Goal: Contribute content

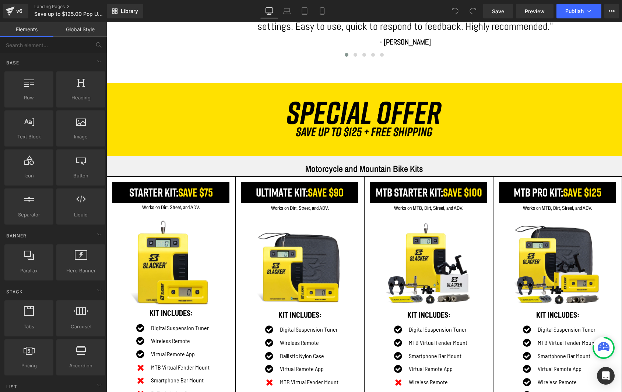
scroll to position [524, 0]
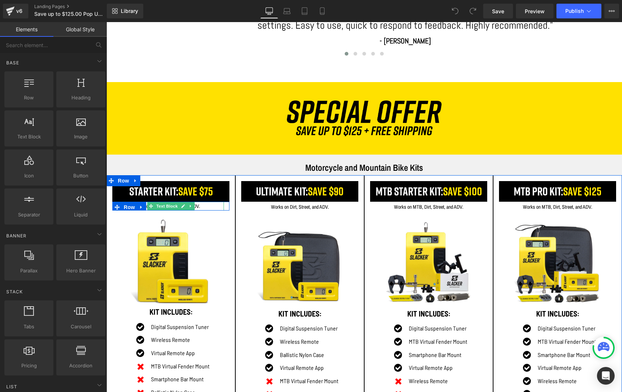
click at [201, 206] on p "Works on Dirt, Street, and ADV." at bounding box center [171, 206] width 106 height 9
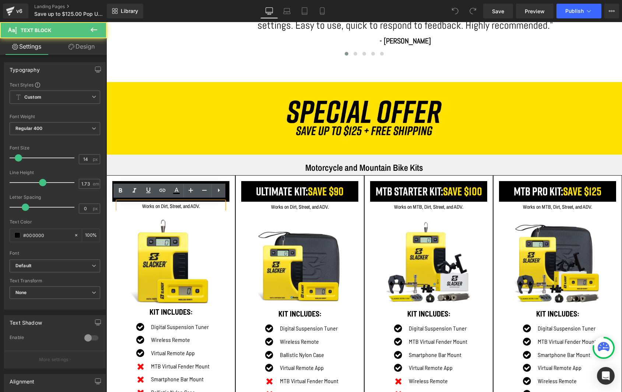
click at [201, 206] on p "Works on Dirt, Street, and ADV." at bounding box center [171, 206] width 106 height 9
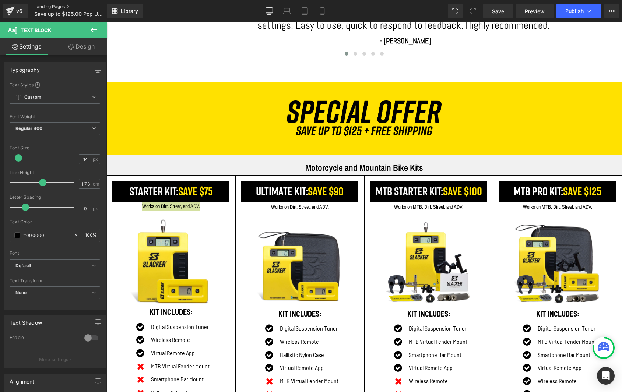
click at [39, 7] on link "Landing Pages" at bounding box center [76, 7] width 85 height 6
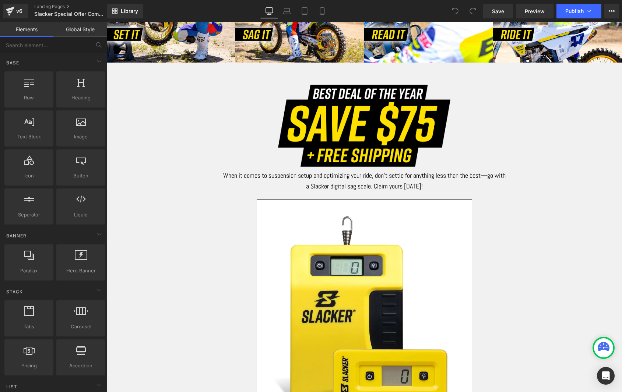
scroll to position [458, 0]
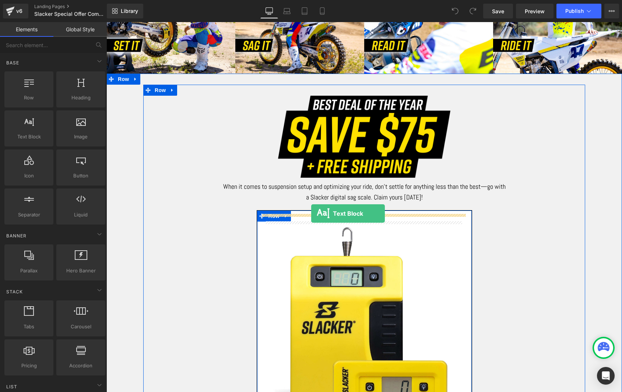
drag, startPoint x: 136, startPoint y: 153, endPoint x: 311, endPoint y: 214, distance: 185.4
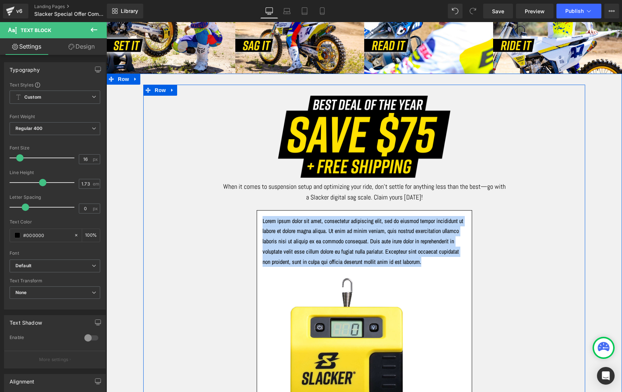
drag, startPoint x: 419, startPoint y: 270, endPoint x: 253, endPoint y: 218, distance: 173.9
click at [253, 218] on div "Image When it comes to suspension setup and optimizing your ride, don’t settle …" at bounding box center [364, 359] width 442 height 526
paste div
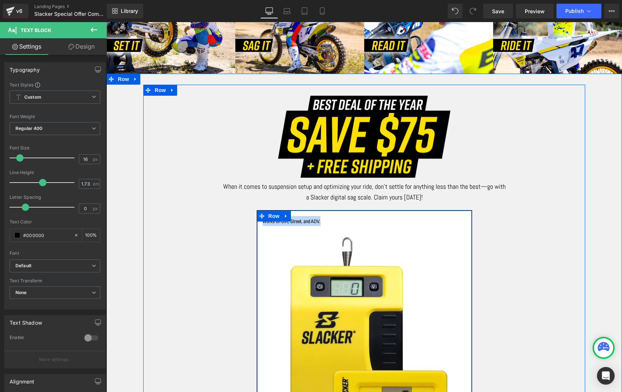
drag, startPoint x: 334, startPoint y: 219, endPoint x: 260, endPoint y: 220, distance: 74.1
click at [260, 220] on div "Works on Dirt, Street, and ADV. Text Block Sale Off (P) Image INCLUDES: Heading…" at bounding box center [364, 396] width 215 height 361
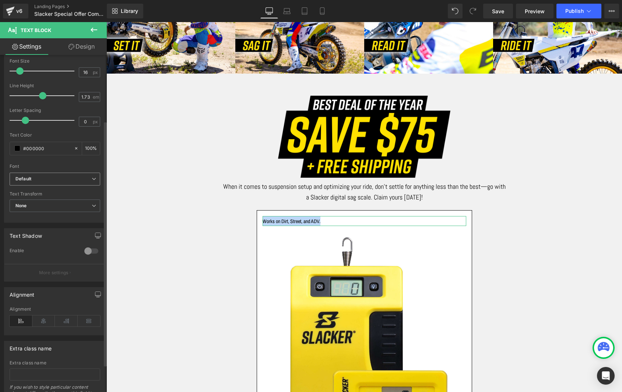
scroll to position [92, 0]
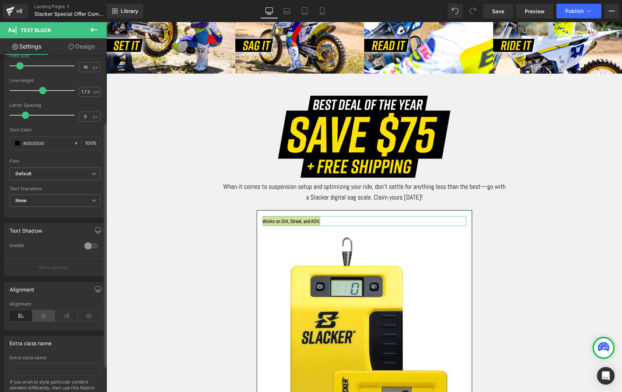
click at [42, 316] on icon at bounding box center [43, 316] width 23 height 11
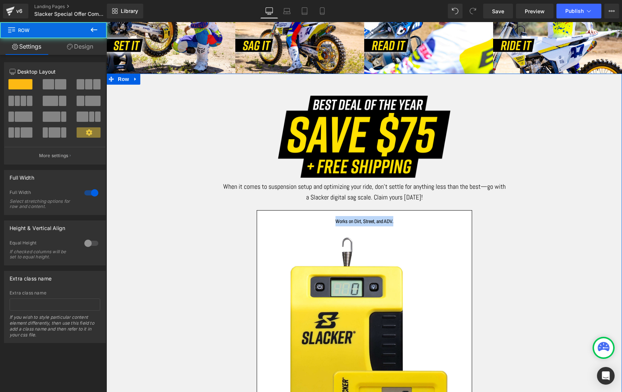
click at [122, 195] on div "Image When it comes to suspension setup and optimizing your ride, don’t settle …" at bounding box center [364, 341] width 516 height 513
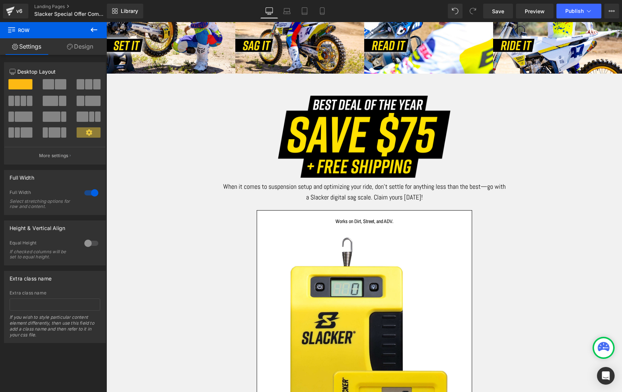
click at [95, 32] on icon at bounding box center [94, 29] width 9 height 9
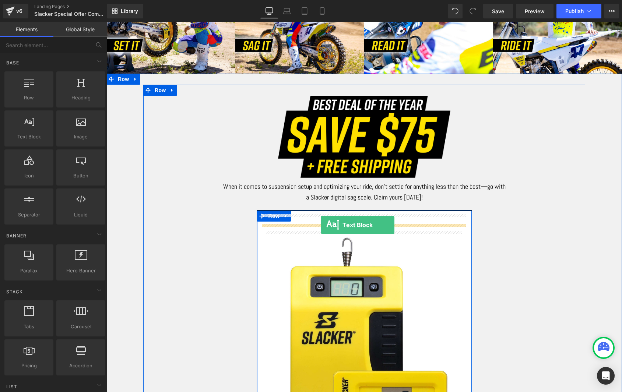
drag, startPoint x: 136, startPoint y: 154, endPoint x: 321, endPoint y: 225, distance: 198.3
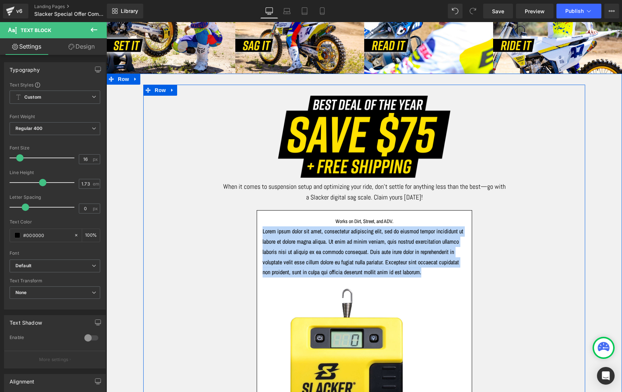
drag, startPoint x: 416, startPoint y: 280, endPoint x: 249, endPoint y: 226, distance: 175.6
click at [249, 226] on div "Image When it comes to suspension setup and optimizing your ride, don’t settle …" at bounding box center [364, 364] width 442 height 537
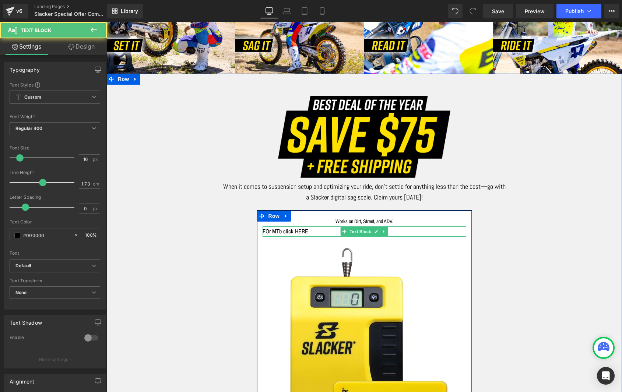
click at [284, 229] on p "FOr MTb click HERE" at bounding box center [365, 232] width 204 height 10
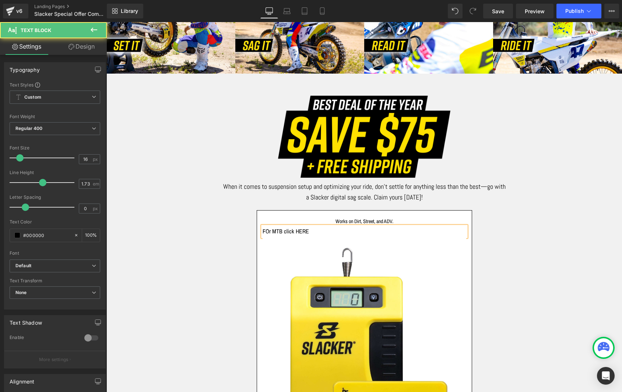
click at [268, 228] on p "FOr MTB click HERE" at bounding box center [365, 232] width 204 height 10
drag, startPoint x: 318, startPoint y: 229, endPoint x: 253, endPoint y: 228, distance: 64.5
click at [253, 228] on div "Image When it comes to suspension setup and optimizing your ride, don’t settle …" at bounding box center [364, 344] width 442 height 496
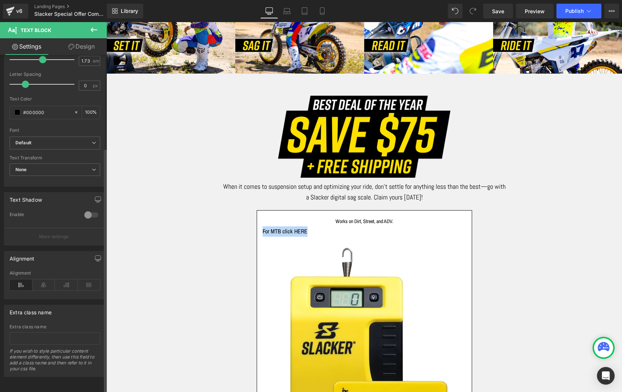
scroll to position [128, 0]
click at [42, 280] on icon at bounding box center [43, 285] width 23 height 11
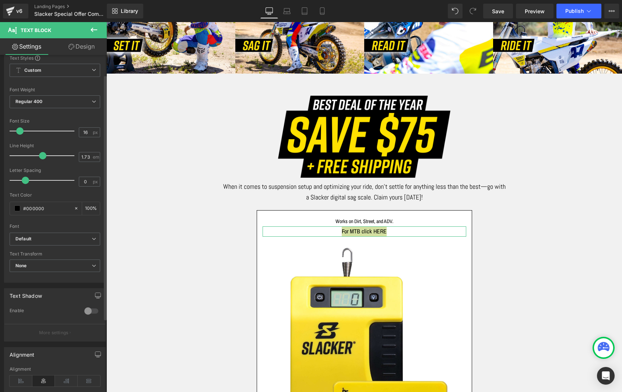
scroll to position [21, 0]
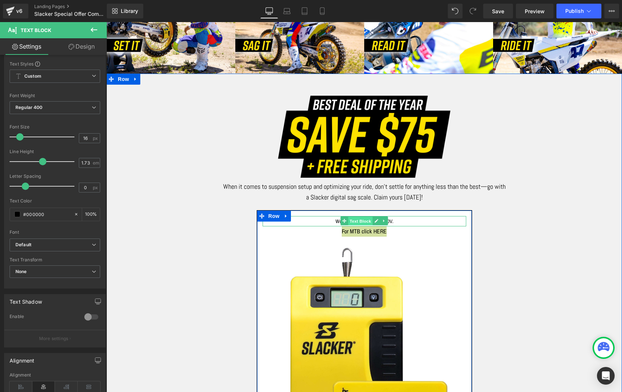
click at [359, 219] on span "Text Block" at bounding box center [360, 221] width 24 height 9
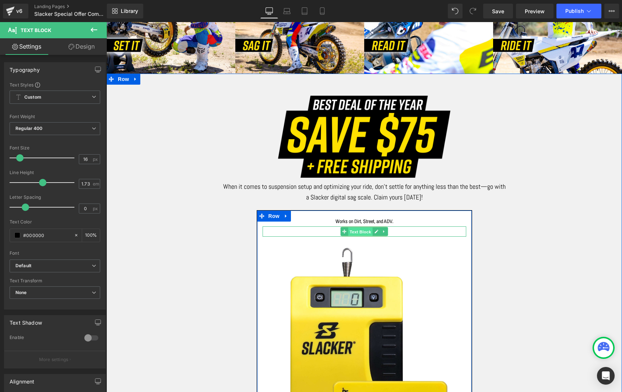
click at [363, 229] on span "Text Block" at bounding box center [360, 232] width 24 height 9
click at [392, 229] on p "For MTB click HERE" at bounding box center [365, 232] width 204 height 10
drag, startPoint x: 391, startPoint y: 229, endPoint x: 377, endPoint y: 228, distance: 14.0
click at [377, 228] on div "For MTB click HERE Text Block" at bounding box center [365, 232] width 204 height 10
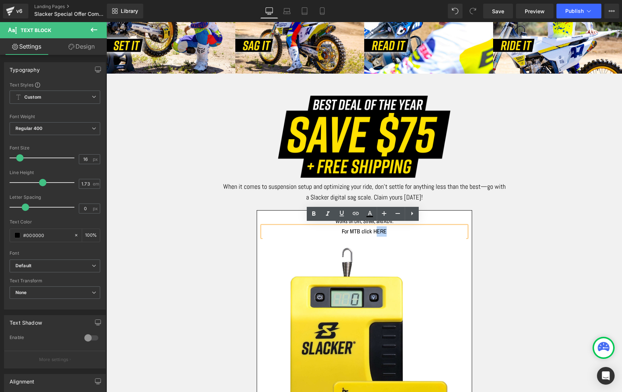
click at [389, 228] on p "For MTB click HERE" at bounding box center [365, 232] width 204 height 10
drag, startPoint x: 389, startPoint y: 228, endPoint x: 374, endPoint y: 228, distance: 15.5
click at [374, 228] on p "For MTB click HERE" at bounding box center [365, 232] width 204 height 10
click at [357, 215] on icon at bounding box center [356, 213] width 6 height 3
click at [340, 245] on input "text" at bounding box center [374, 244] width 113 height 18
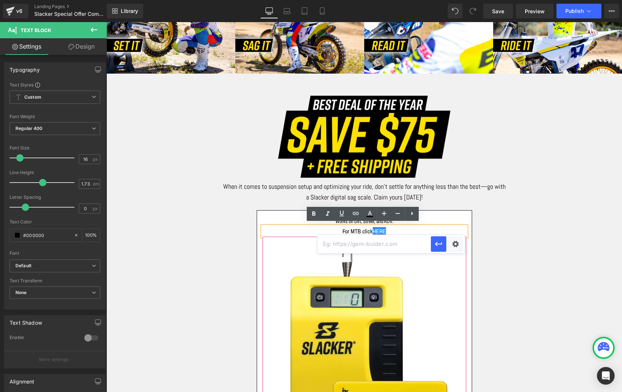
paste input "[URL][DOMAIN_NAME]"
type input "[URL][DOMAIN_NAME]"
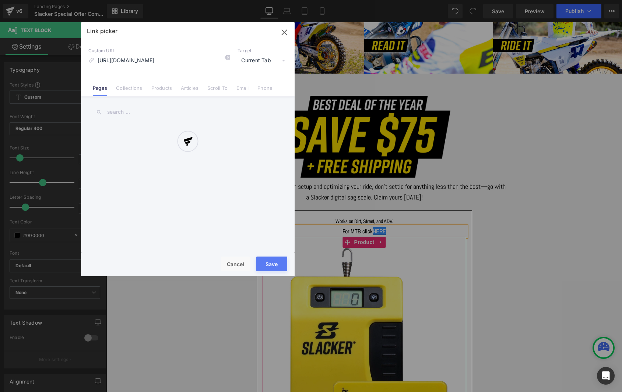
click at [457, 0] on div "Text Color Highlight Color #333333 Edit or remove link: Edit - Unlink - Cancel …" at bounding box center [311, 0] width 622 height 0
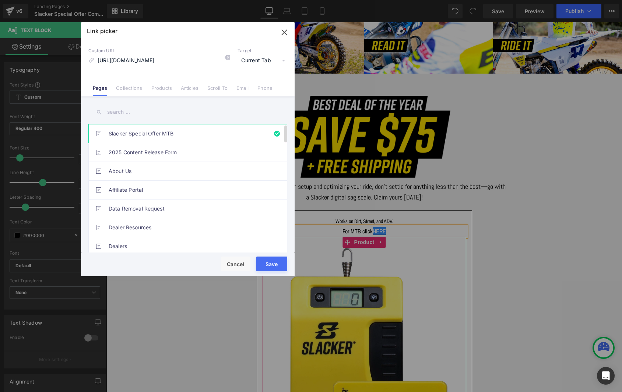
click at [155, 132] on link "Slacker Special Offer MTB" at bounding box center [190, 134] width 162 height 18
type input "slacker-special-offer-mtb"
click at [266, 261] on button "Save" at bounding box center [271, 264] width 31 height 15
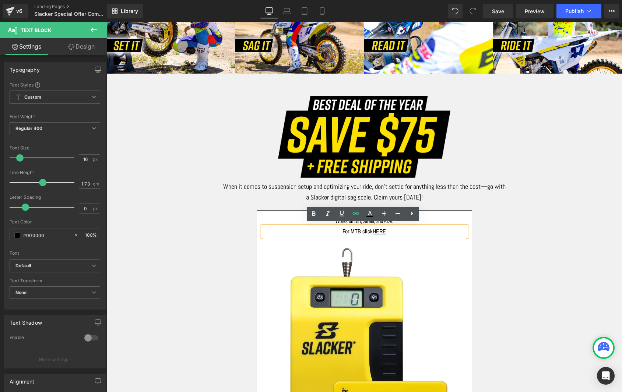
click at [489, 228] on div "Image When it comes to suspension setup and optimizing your ride, don’t settle …" at bounding box center [364, 344] width 442 height 496
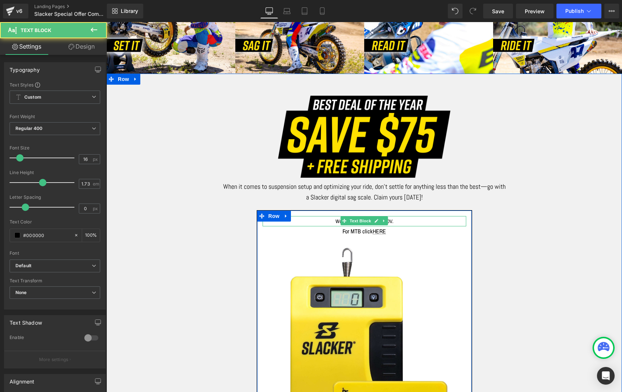
click at [336, 220] on span "Works on Dirt, Street, and ADV." at bounding box center [365, 221] width 58 height 7
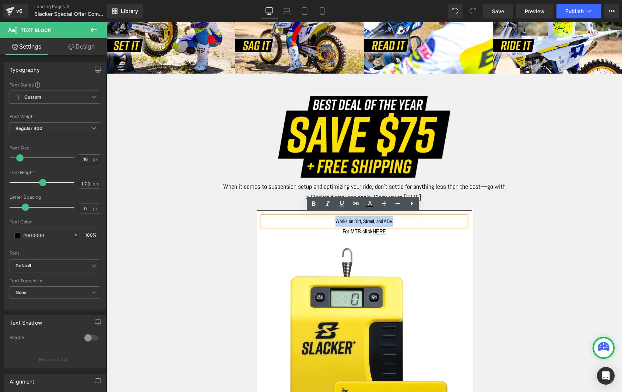
drag, startPoint x: 400, startPoint y: 218, endPoint x: 326, endPoint y: 217, distance: 74.4
click at [326, 217] on p "Works on Dirt, Street, and ADV." at bounding box center [365, 221] width 204 height 11
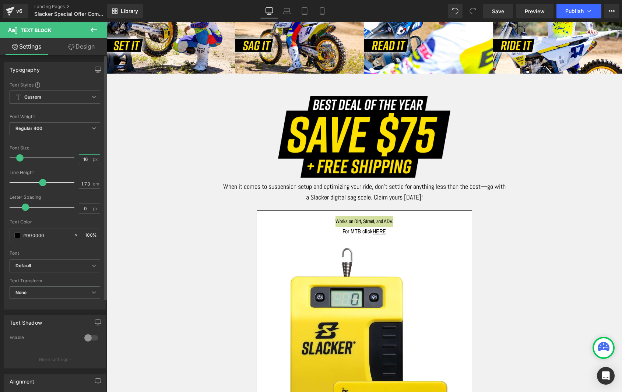
click at [85, 159] on input "16" at bounding box center [85, 159] width 13 height 9
type input "17"
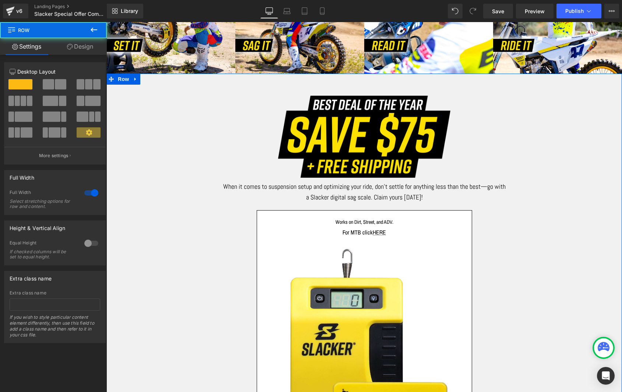
click at [136, 177] on div "Image When it comes to suspension setup and optimizing your ride, don’t settle …" at bounding box center [364, 347] width 516 height 524
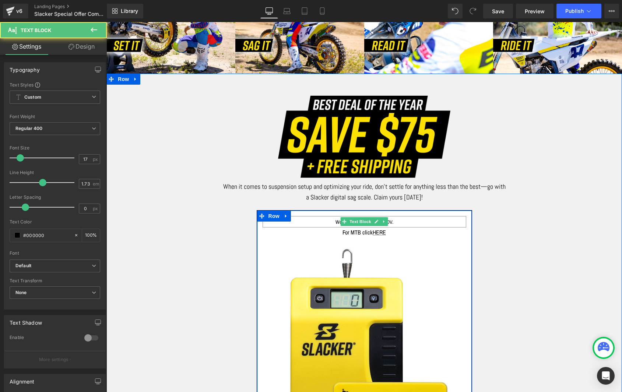
click at [336, 219] on span "Works on Dirt, Street, and ADV." at bounding box center [365, 222] width 58 height 7
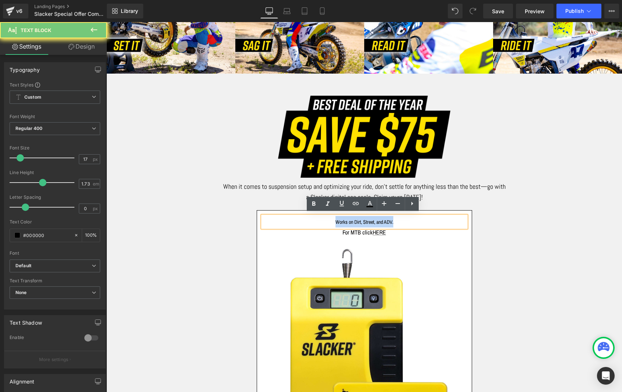
click at [336, 219] on span "Works on Dirt, Street, and ADV." at bounding box center [365, 222] width 58 height 7
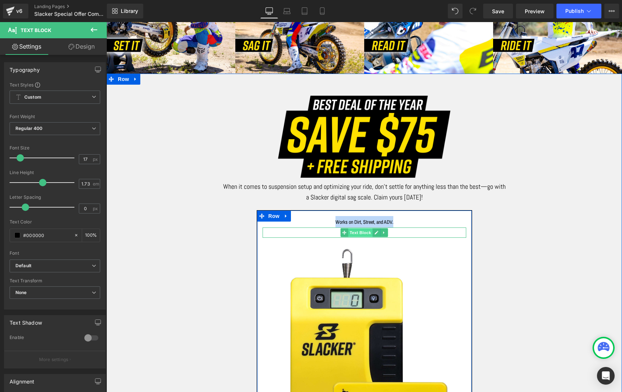
click at [357, 231] on span "Text Block" at bounding box center [360, 232] width 24 height 9
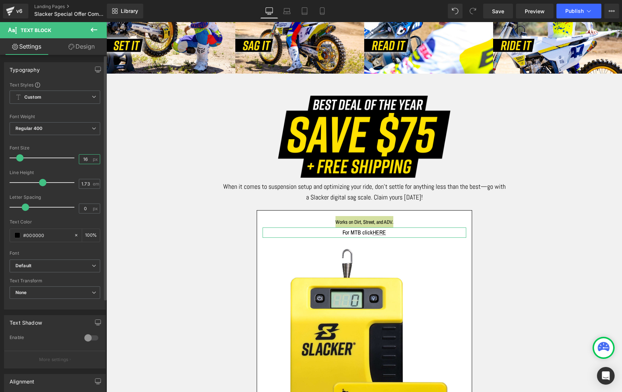
click at [88, 159] on input "16" at bounding box center [85, 159] width 13 height 9
type input "15"
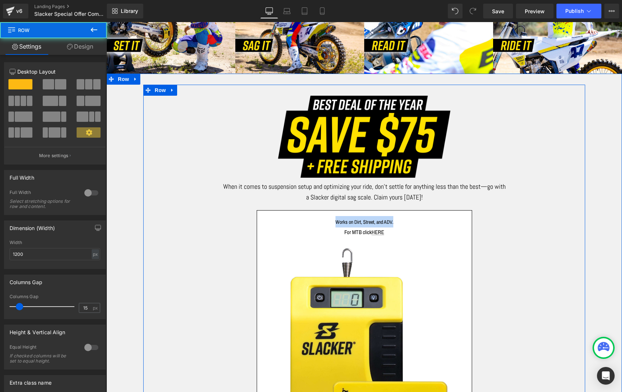
click at [502, 261] on div "Image When it comes to suspension setup and optimizing your ride, don’t settle …" at bounding box center [364, 344] width 442 height 496
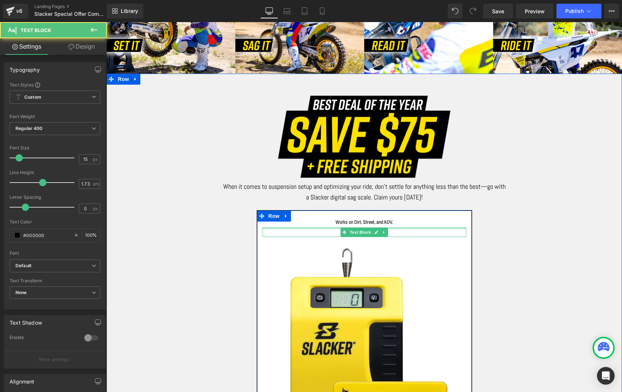
click at [319, 228] on div at bounding box center [365, 229] width 204 height 2
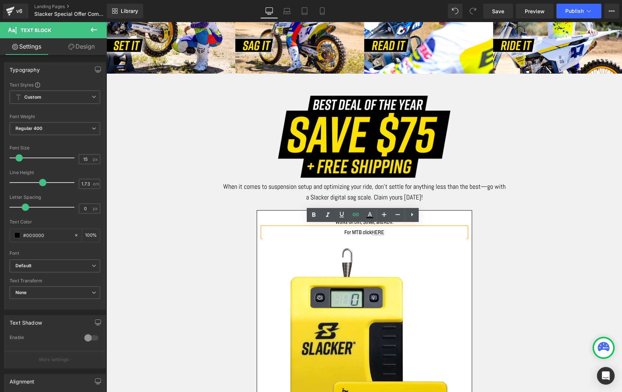
click at [512, 221] on div "Image When it comes to suspension setup and optimizing your ride, don’t settle …" at bounding box center [364, 344] width 442 height 496
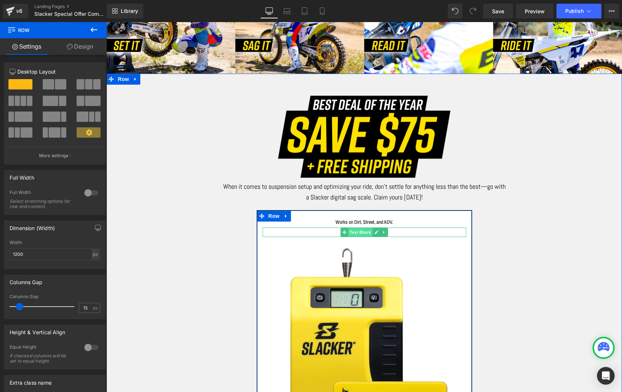
click at [358, 230] on span "Text Block" at bounding box center [360, 232] width 24 height 9
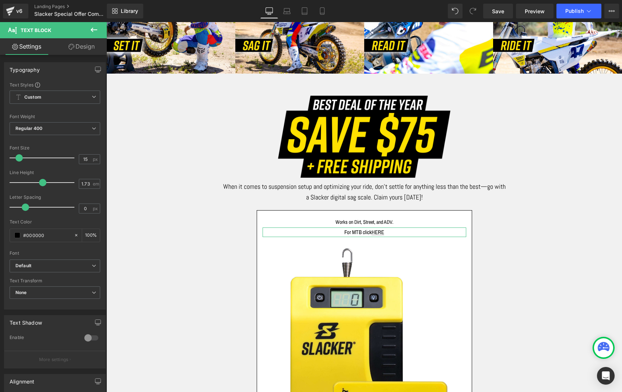
click at [79, 48] on link "Design" at bounding box center [81, 46] width 53 height 17
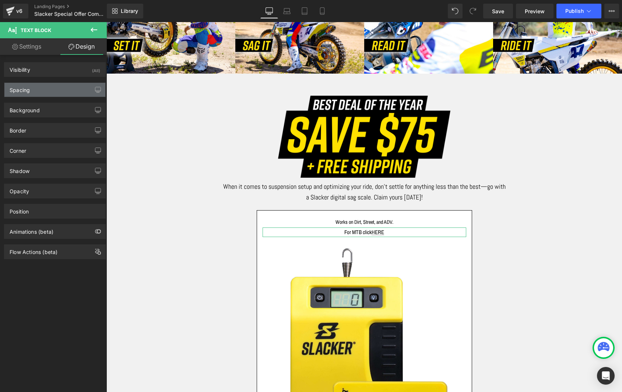
click at [22, 93] on div "Spacing" at bounding box center [20, 88] width 20 height 10
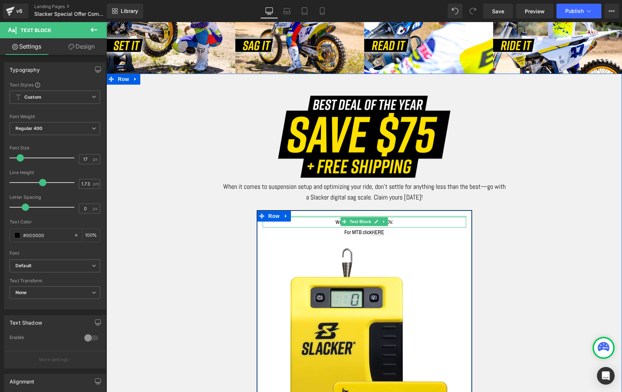
drag, startPoint x: 322, startPoint y: 215, endPoint x: 322, endPoint y: 208, distance: 6.6
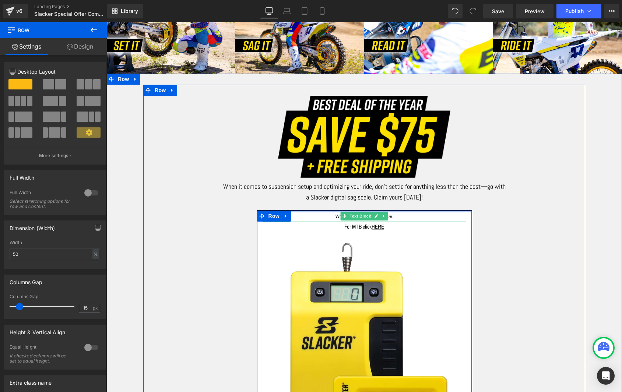
drag, startPoint x: 321, startPoint y: 210, endPoint x: 321, endPoint y: 203, distance: 7.0
click at [321, 203] on div "Image When it comes to suspension setup and optimizing your ride, don’t settle …" at bounding box center [364, 341] width 442 height 491
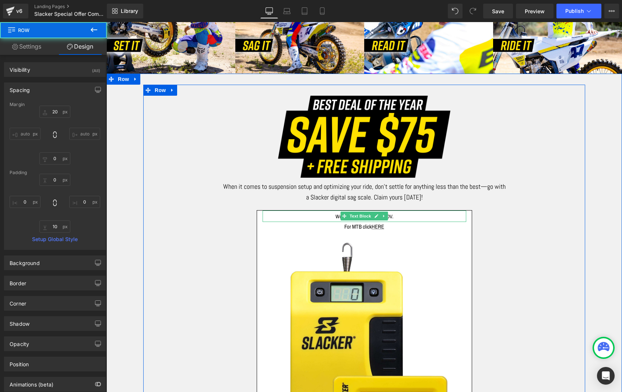
click at [528, 280] on div "Image When it comes to suspension setup and optimizing your ride, don’t settle …" at bounding box center [364, 341] width 442 height 491
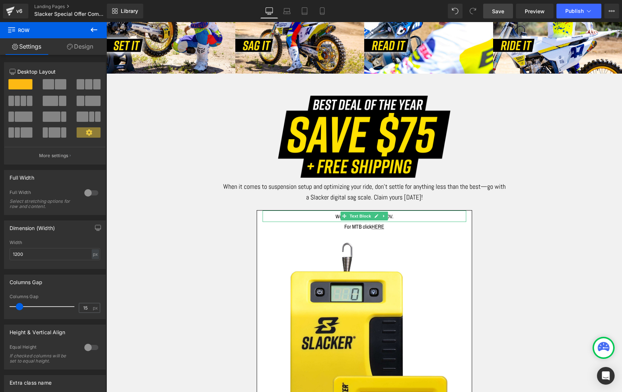
click at [503, 11] on span "Save" at bounding box center [498, 11] width 12 height 8
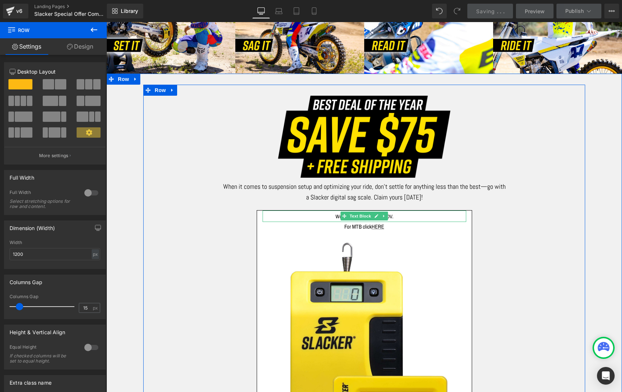
click at [505, 265] on div "Image When it comes to suspension setup and optimizing your ride, don’t settle …" at bounding box center [364, 341] width 442 height 491
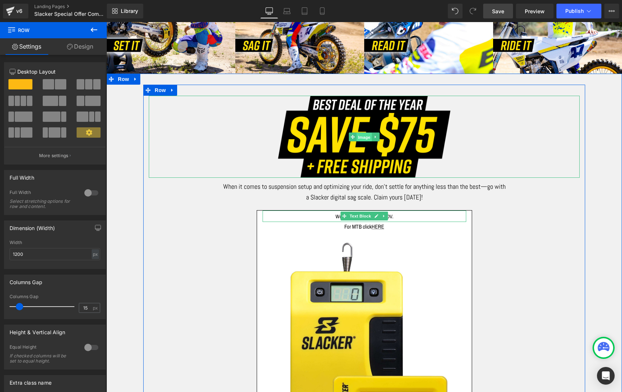
click at [359, 136] on span "Image" at bounding box center [364, 137] width 15 height 9
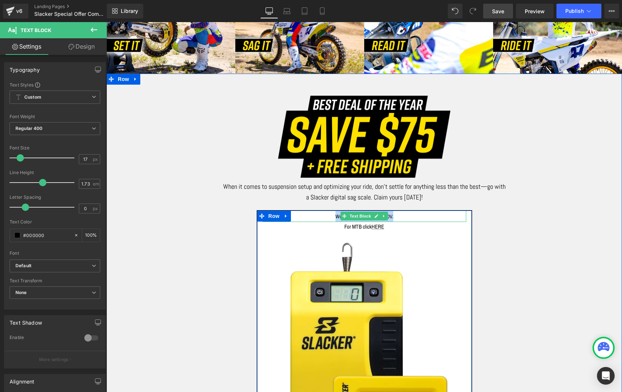
drag, startPoint x: 401, startPoint y: 214, endPoint x: 322, endPoint y: 212, distance: 79.2
click at [322, 212] on p "Works on Dirt, Street, and ADV." at bounding box center [365, 216] width 204 height 11
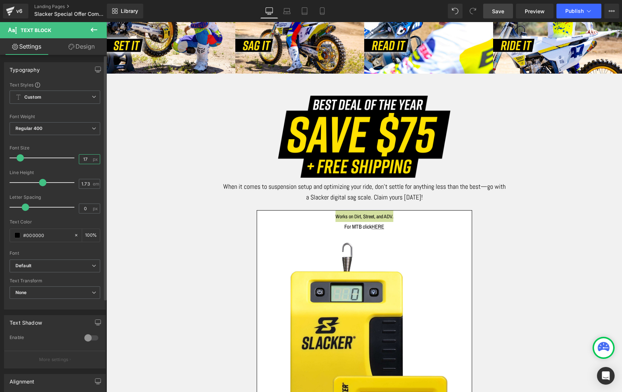
click at [87, 160] on input "17" at bounding box center [85, 159] width 13 height 9
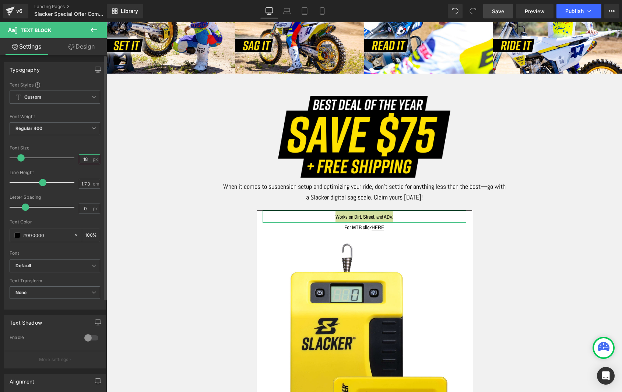
type input "18"
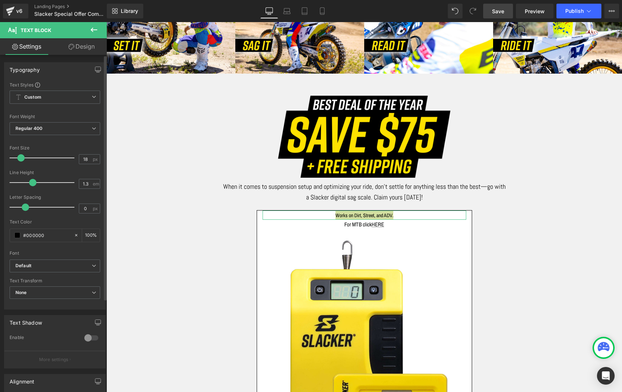
type input "1.2"
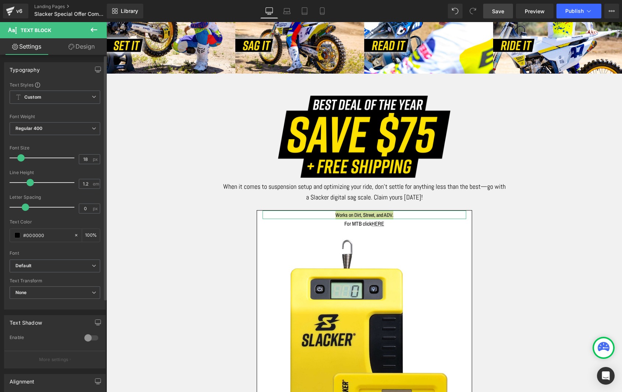
drag, startPoint x: 40, startPoint y: 182, endPoint x: 29, endPoint y: 182, distance: 10.7
click at [29, 182] on span at bounding box center [30, 182] width 7 height 7
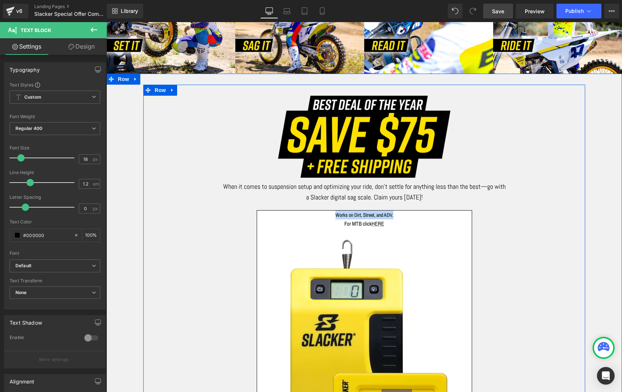
click at [144, 230] on div "Image When it comes to suspension setup and optimizing your ride, don’t settle …" at bounding box center [364, 340] width 442 height 488
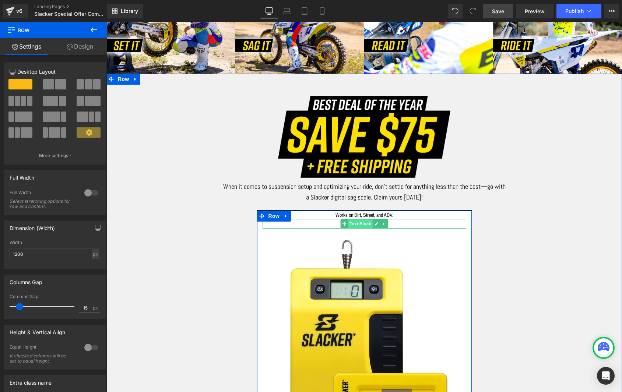
click at [360, 220] on span "Text Block" at bounding box center [360, 224] width 24 height 9
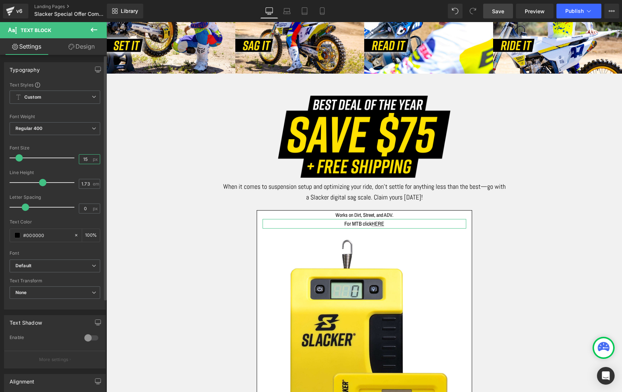
click at [86, 159] on input "15" at bounding box center [85, 159] width 13 height 9
type input "14"
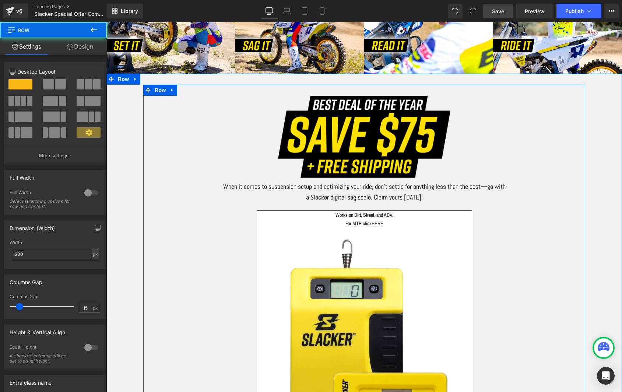
click at [532, 227] on div "Image When it comes to suspension setup and optimizing your ride, don’t settle …" at bounding box center [364, 339] width 442 height 487
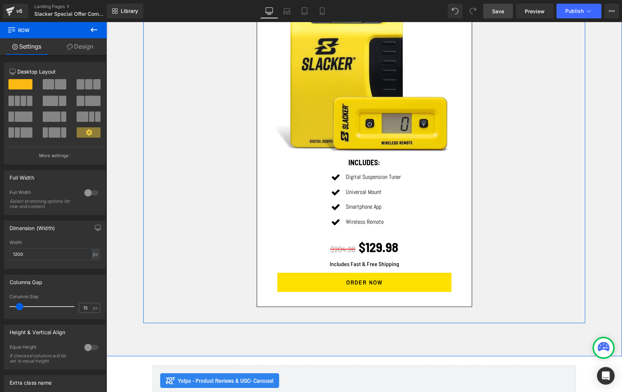
scroll to position [734, 0]
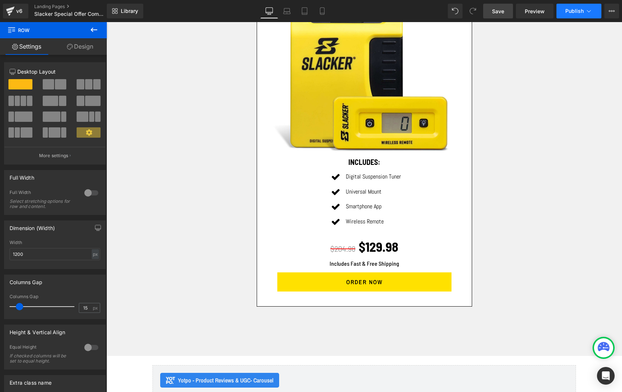
click at [573, 14] on span "Publish" at bounding box center [575, 11] width 18 height 6
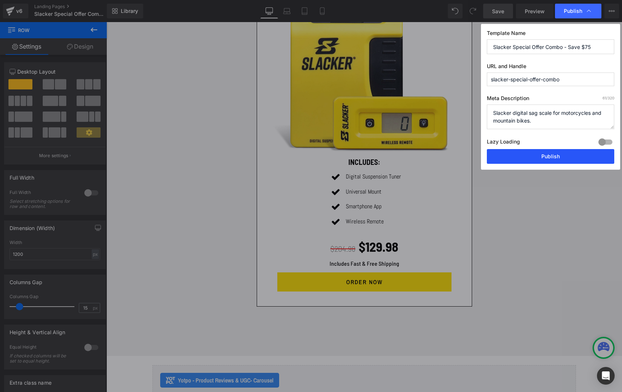
click at [542, 154] on button "Publish" at bounding box center [550, 156] width 127 height 15
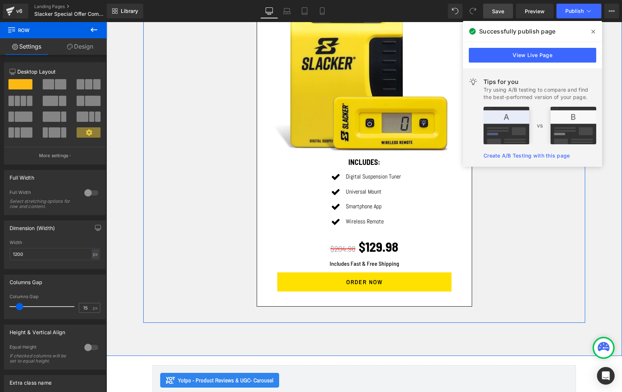
click at [591, 29] on span at bounding box center [594, 32] width 12 height 12
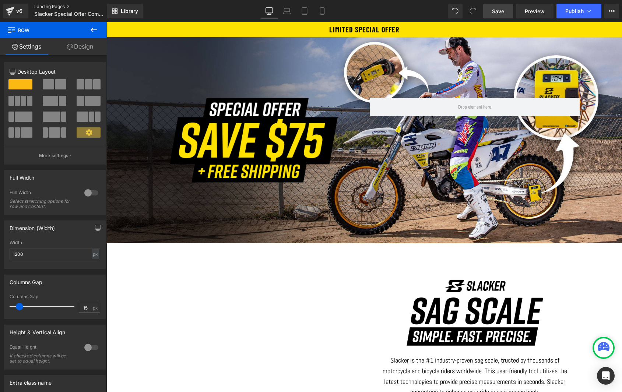
click at [57, 7] on link "Landing Pages" at bounding box center [76, 7] width 85 height 6
